Goal: Check status: Check status

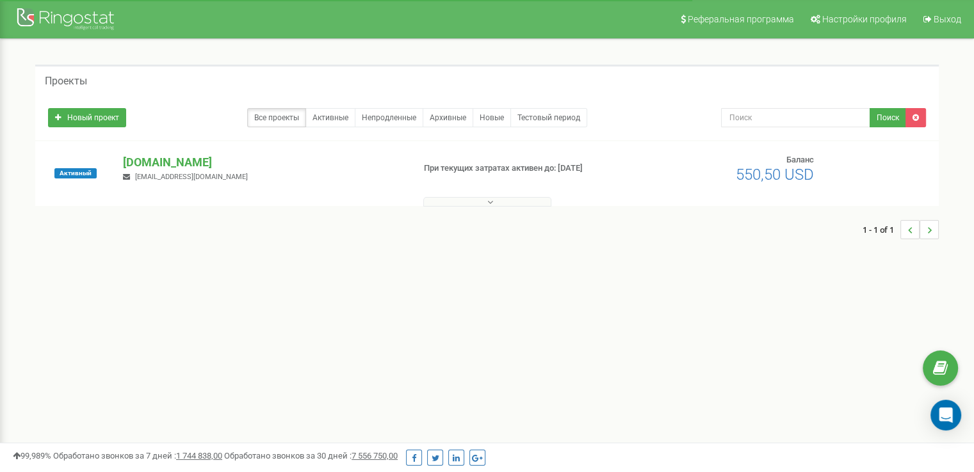
click at [479, 203] on button at bounding box center [487, 202] width 128 height 10
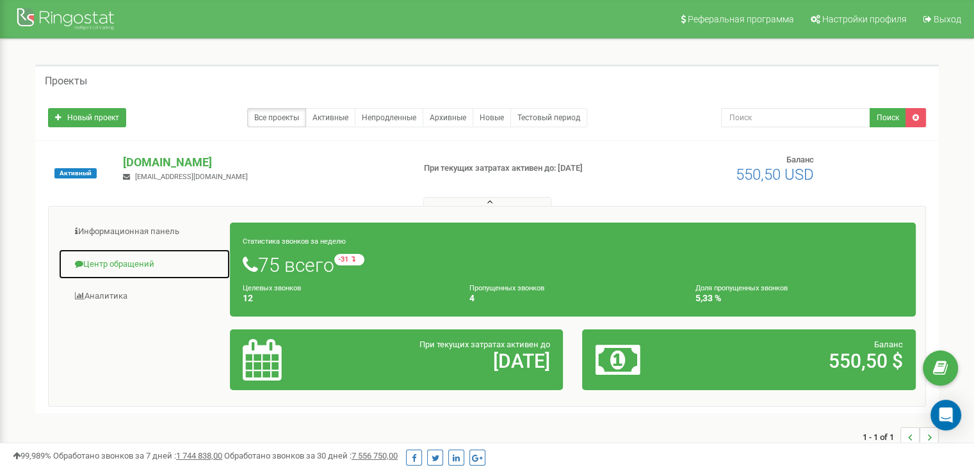
click at [138, 270] on link "Центр обращений" at bounding box center [144, 264] width 172 height 31
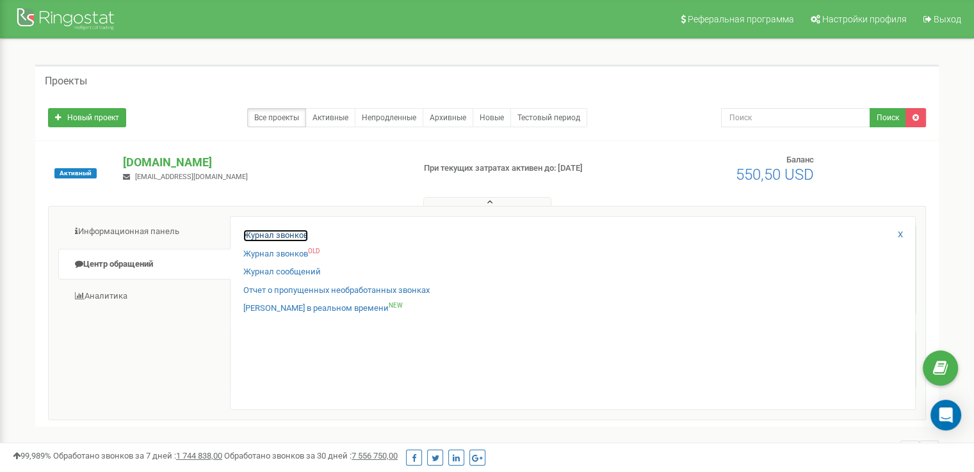
click at [302, 230] on link "Журнал звонков" at bounding box center [275, 236] width 65 height 12
click at [252, 235] on link "Журнал звонков" at bounding box center [275, 236] width 65 height 12
